Goal: Browse casually

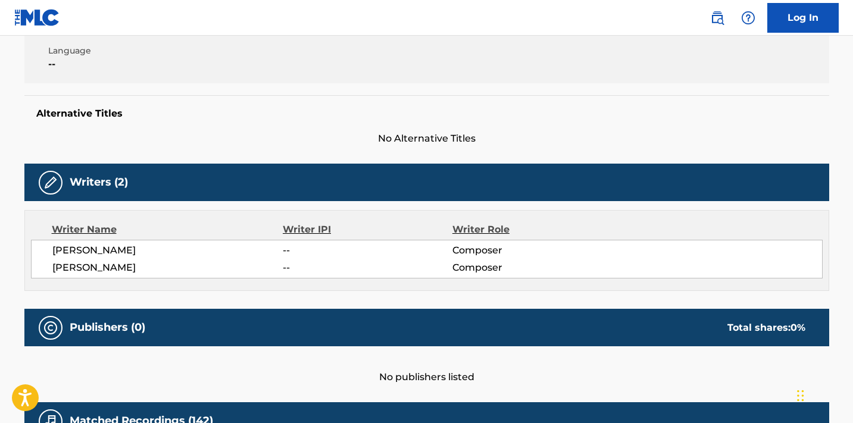
scroll to position [283, 0]
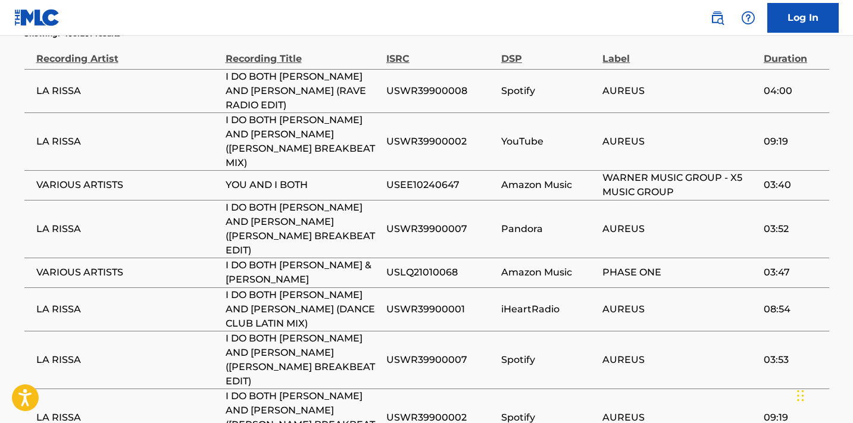
scroll to position [967, 0]
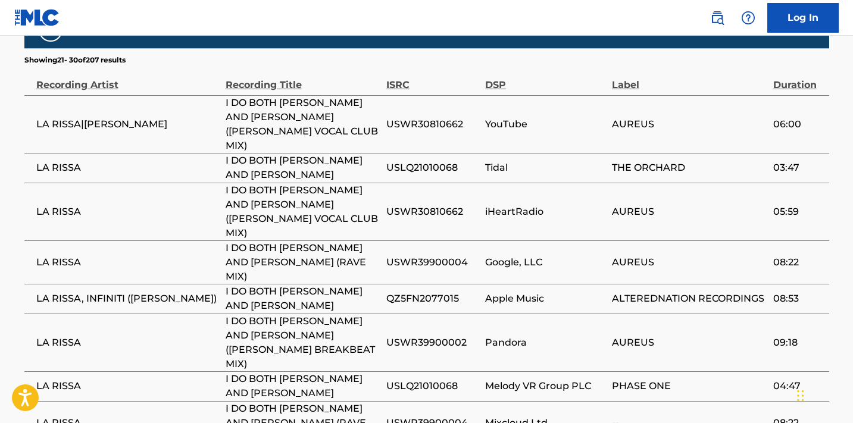
scroll to position [941, 0]
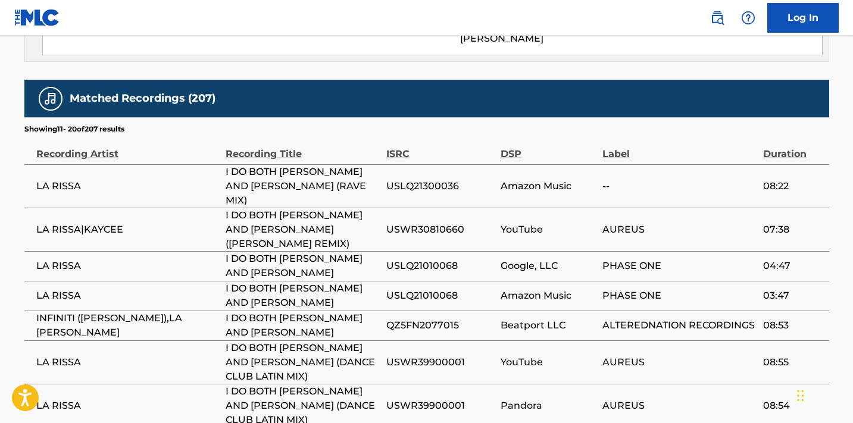
scroll to position [873, 0]
